Goal: Information Seeking & Learning: Learn about a topic

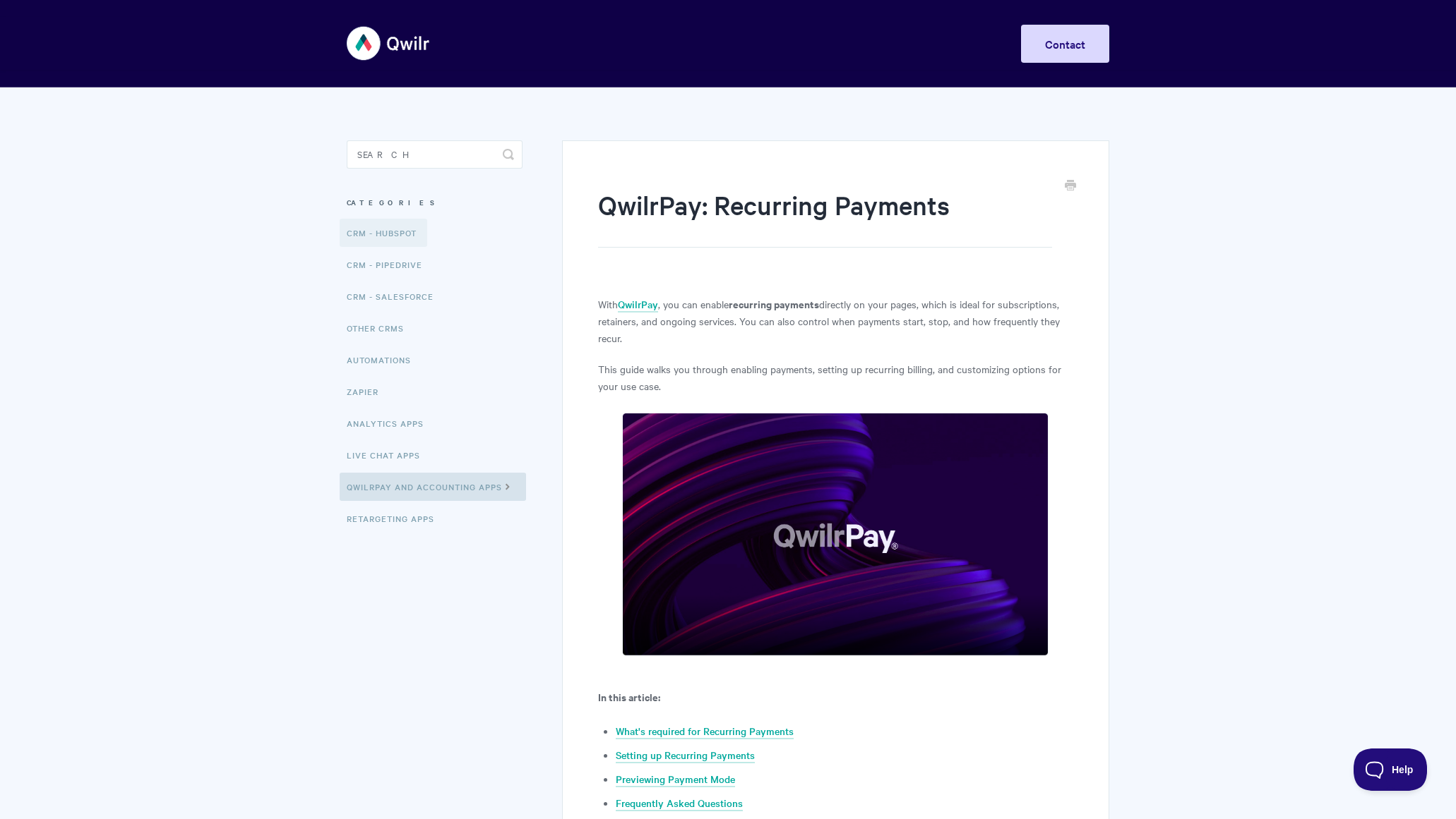
click at [380, 229] on link "CRM - HubSpot" at bounding box center [383, 233] width 88 height 28
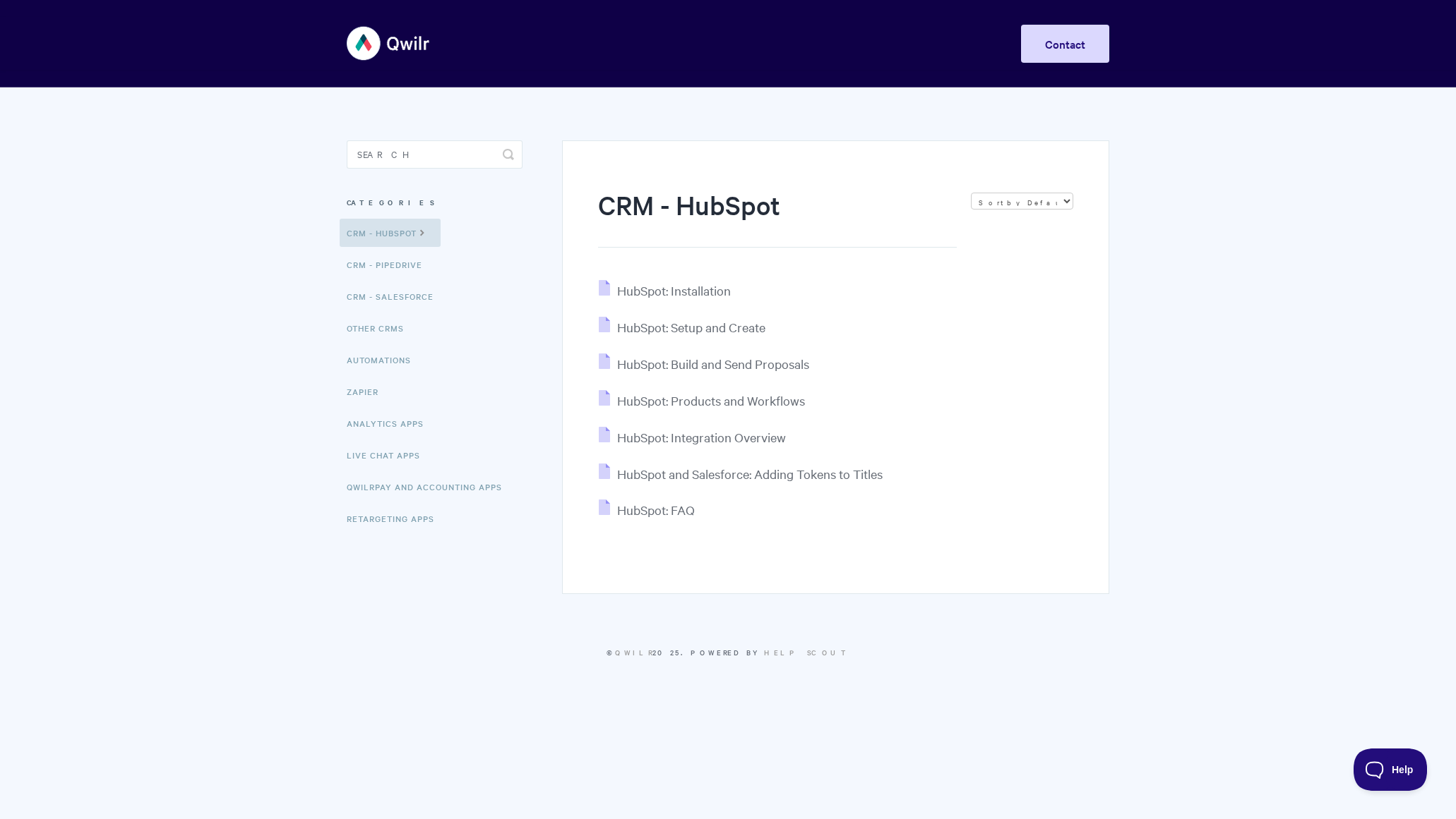
click at [148, 406] on body "Toggle Navigation Home Getting Started Creating & Editing Pages Sharing & Analy…" at bounding box center [728, 347] width 1456 height 694
click at [388, 489] on link "QwilrPay and Accounting Apps" at bounding box center [426, 487] width 173 height 28
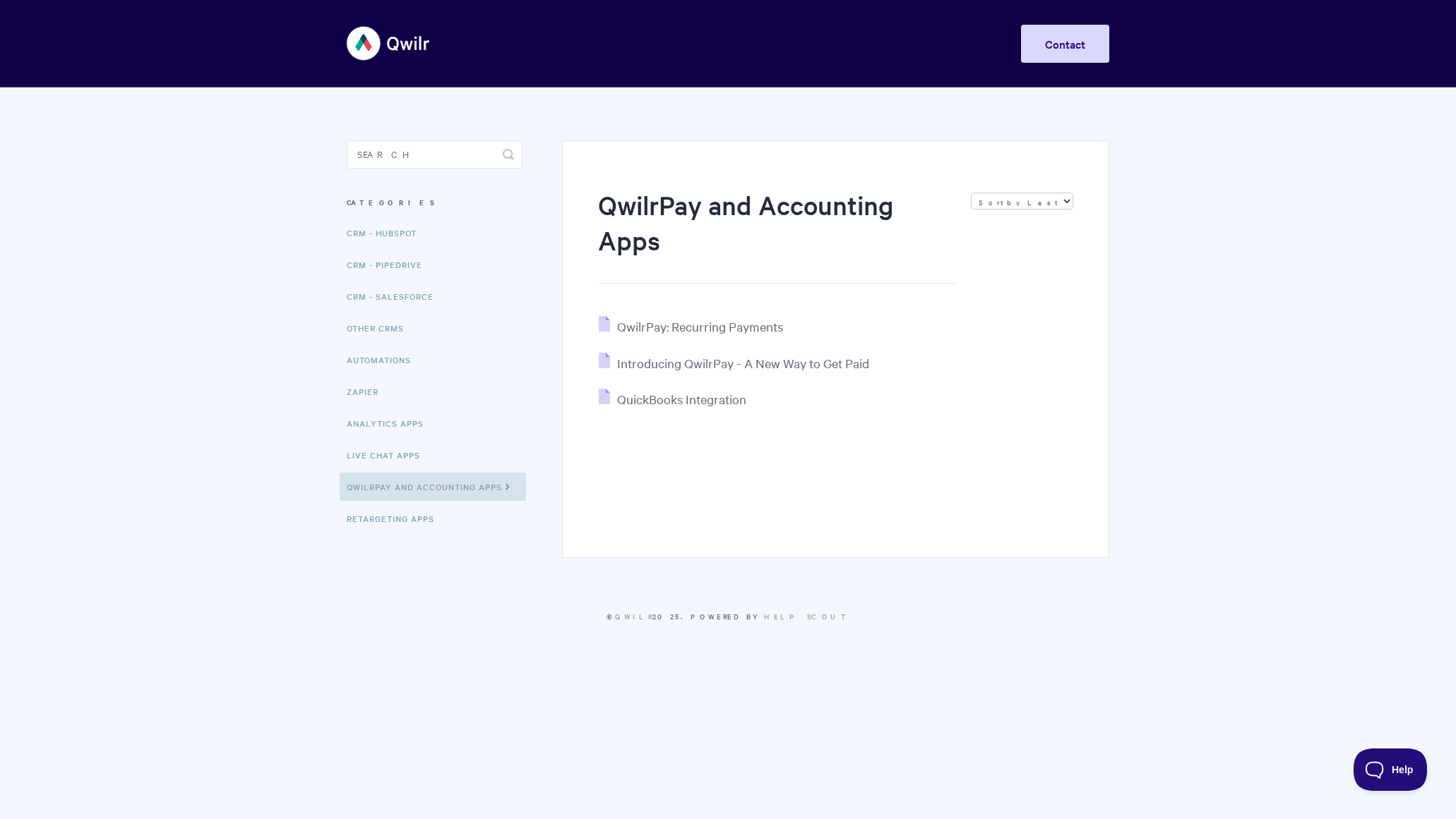
click at [386, 43] on img at bounding box center [388, 43] width 84 height 53
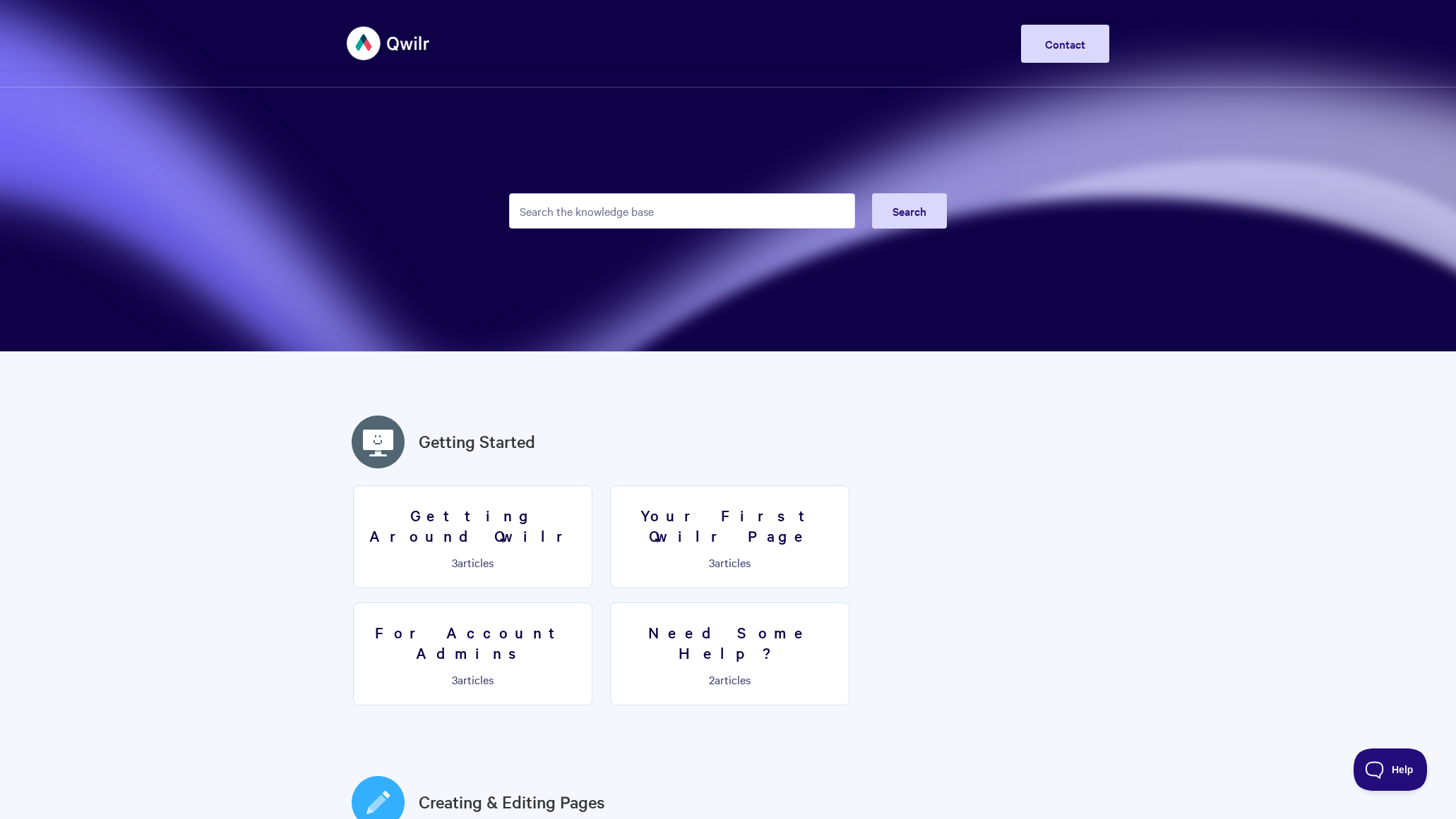
scroll to position [1, 0]
